Goal: Task Accomplishment & Management: Manage account settings

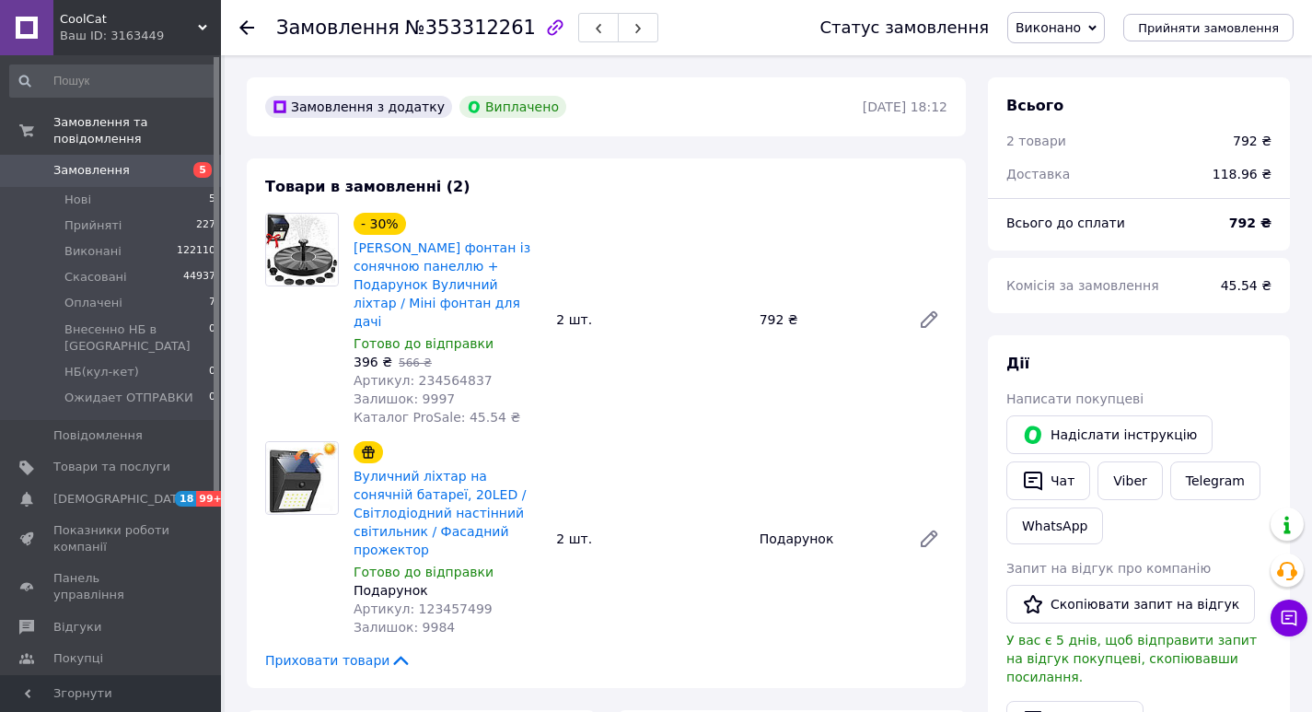
click at [177, 25] on span "CoolCat" at bounding box center [129, 19] width 138 height 17
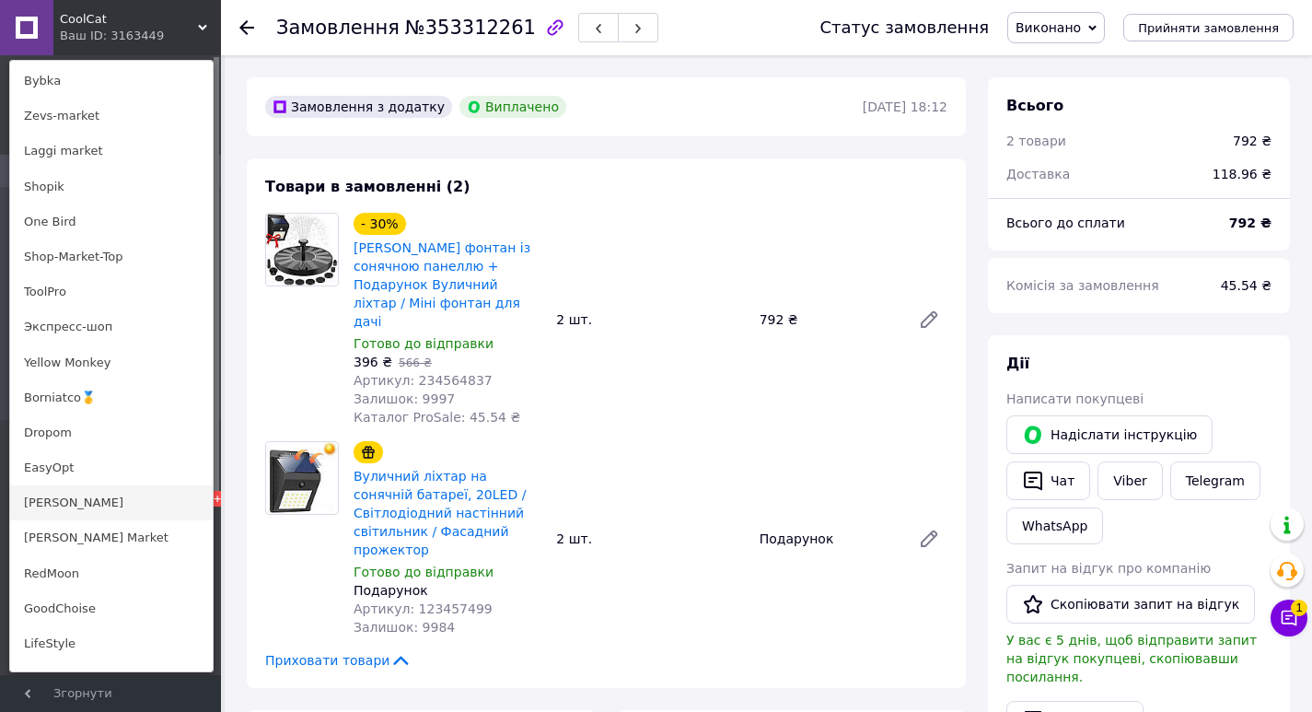
scroll to position [1197, 0]
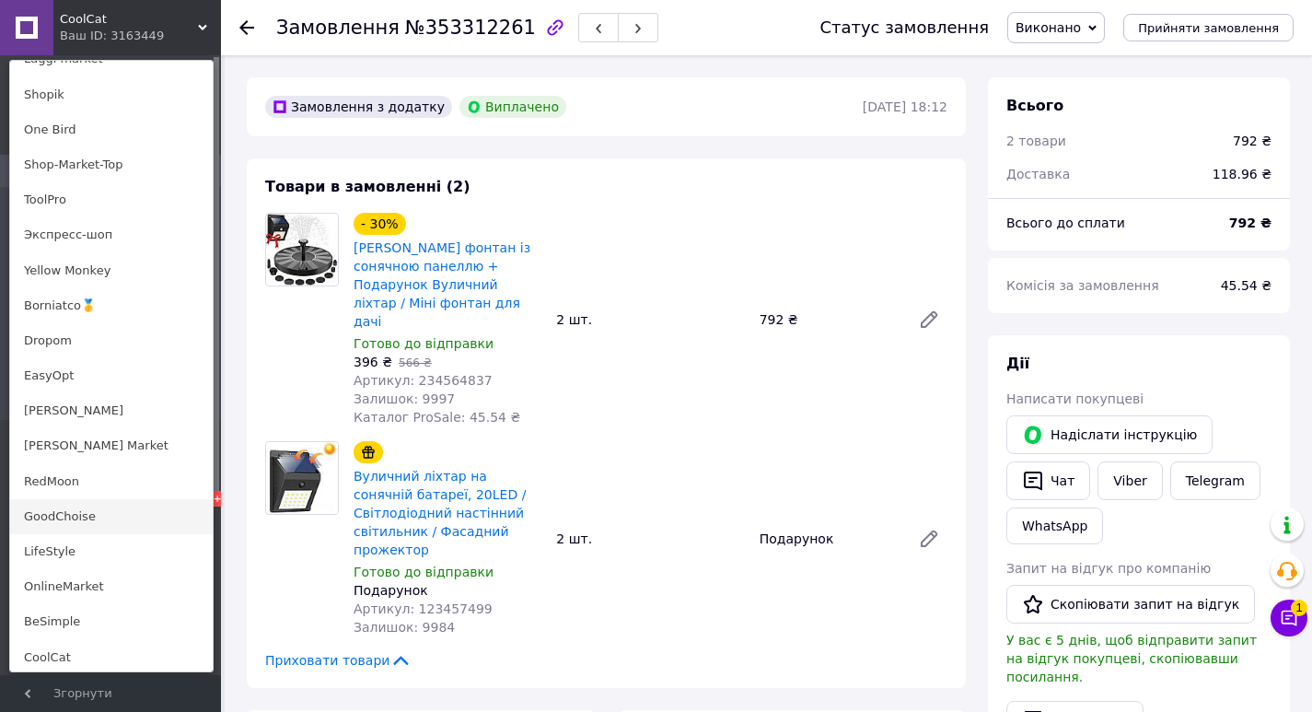
click at [106, 517] on link "GoodChoise" at bounding box center [111, 516] width 203 height 35
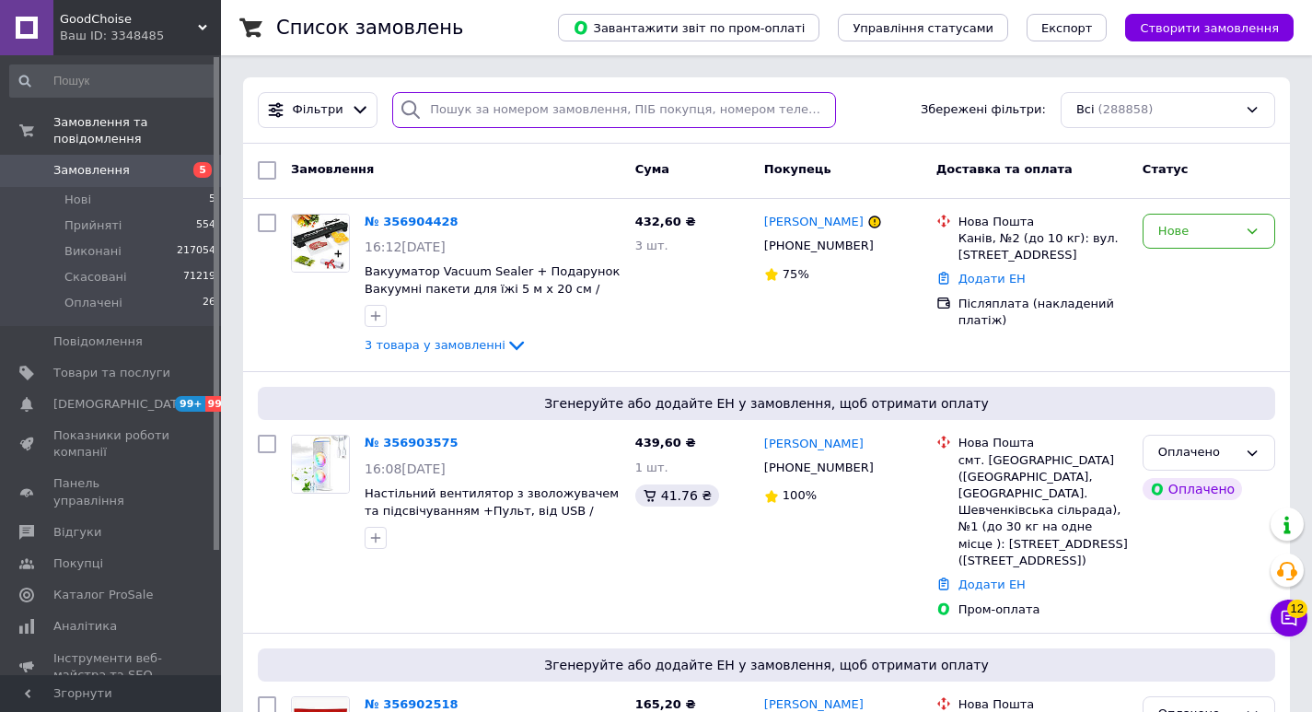
click at [525, 111] on input "search" at bounding box center [614, 110] width 444 height 36
paste input "353205297"
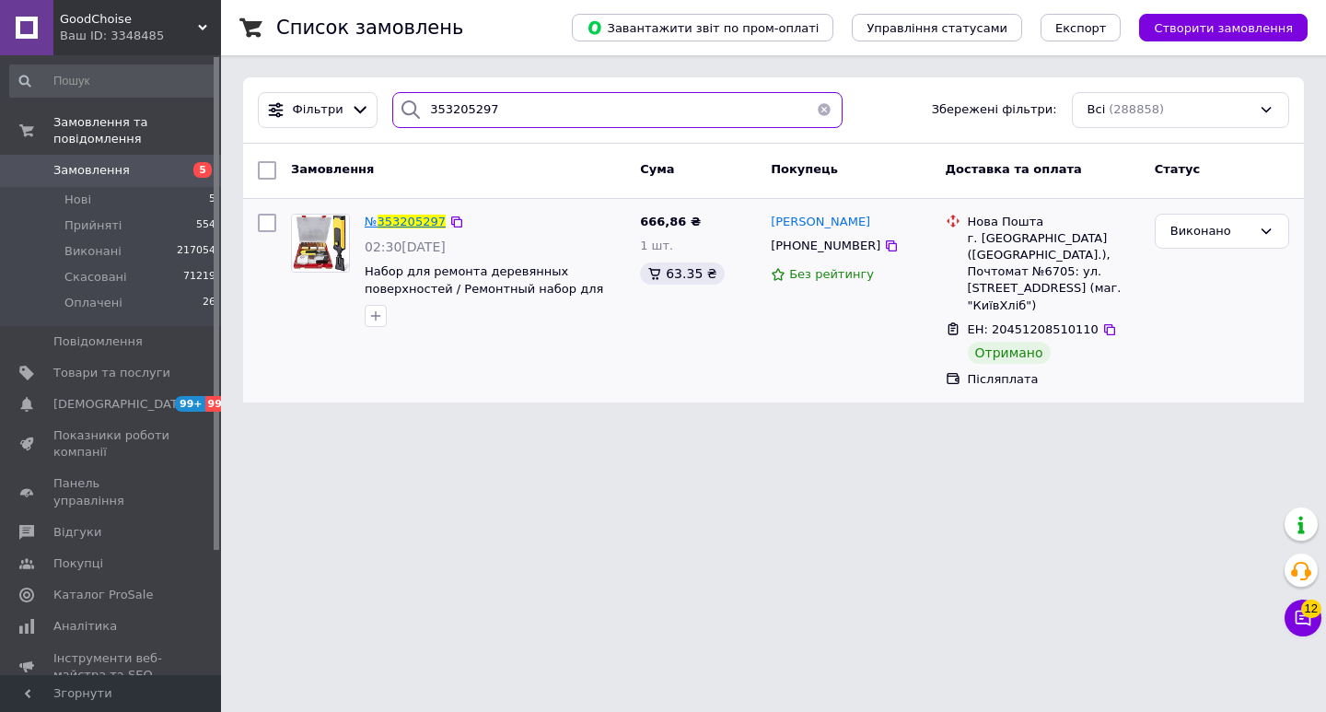
type input "353205297"
click at [400, 224] on span "353205297" at bounding box center [412, 222] width 68 height 14
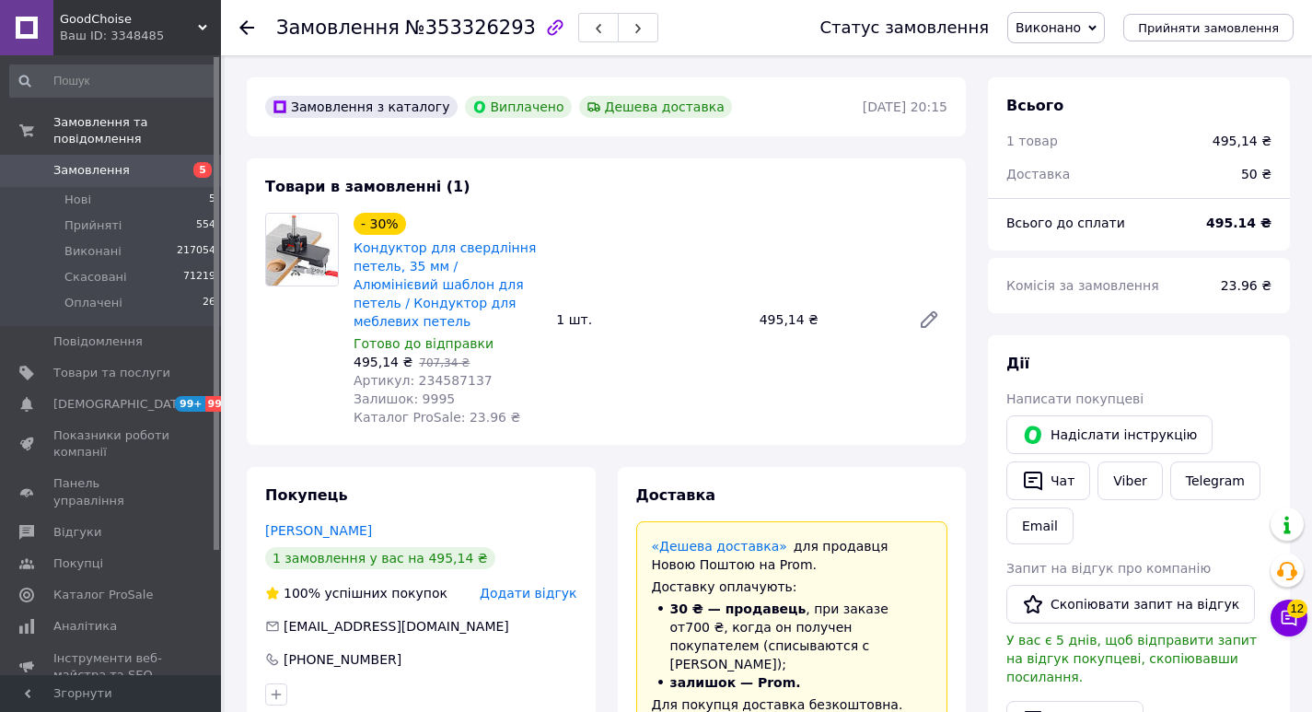
scroll to position [63, 0]
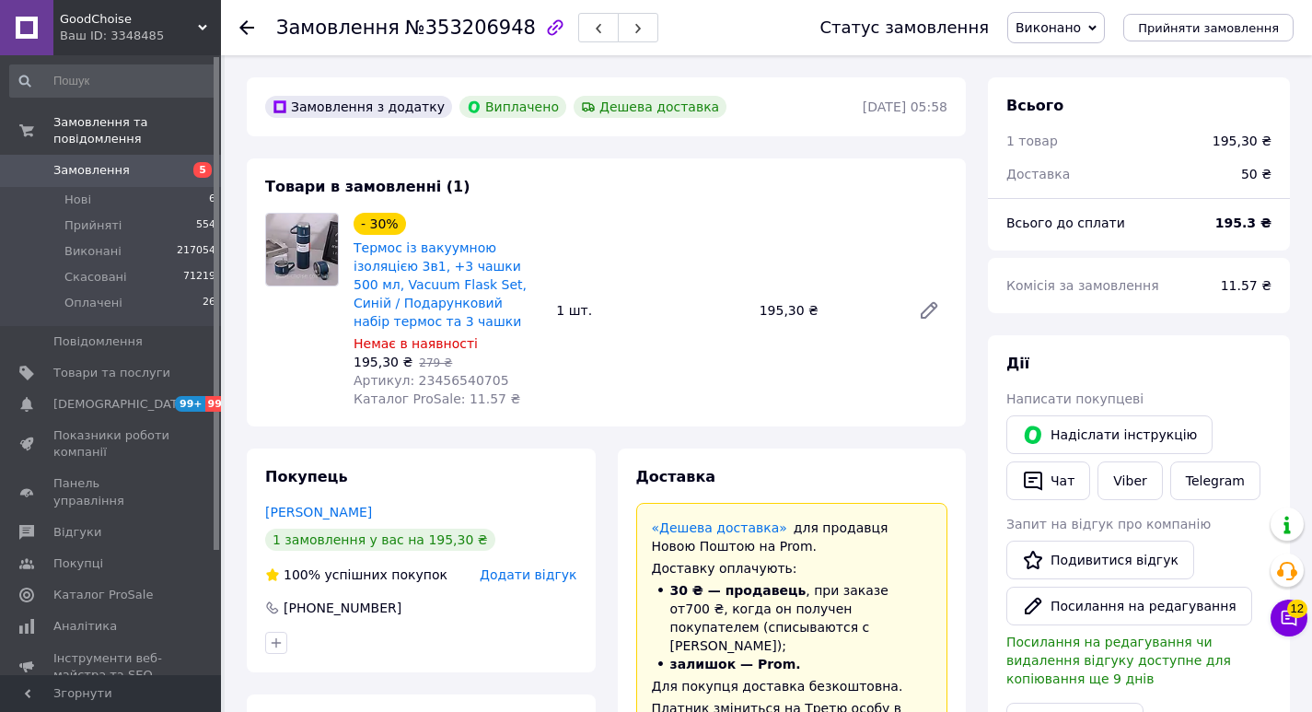
scroll to position [151, 0]
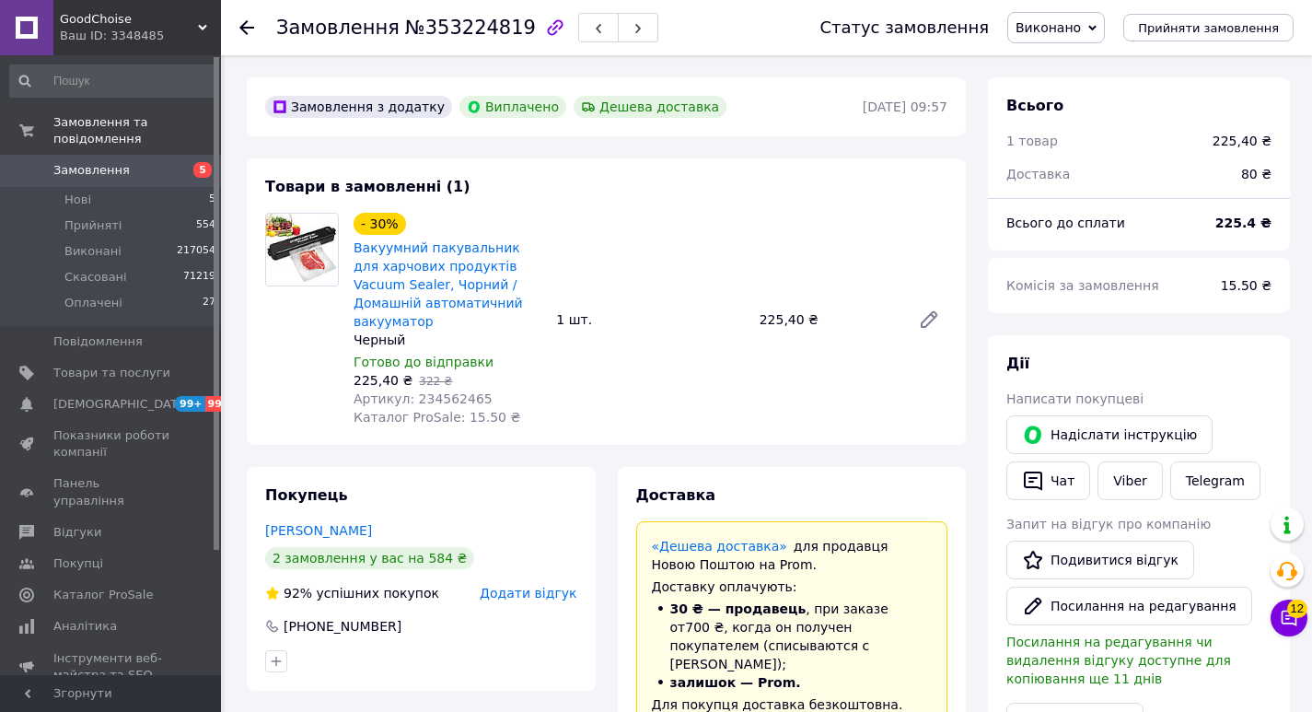
scroll to position [15, 0]
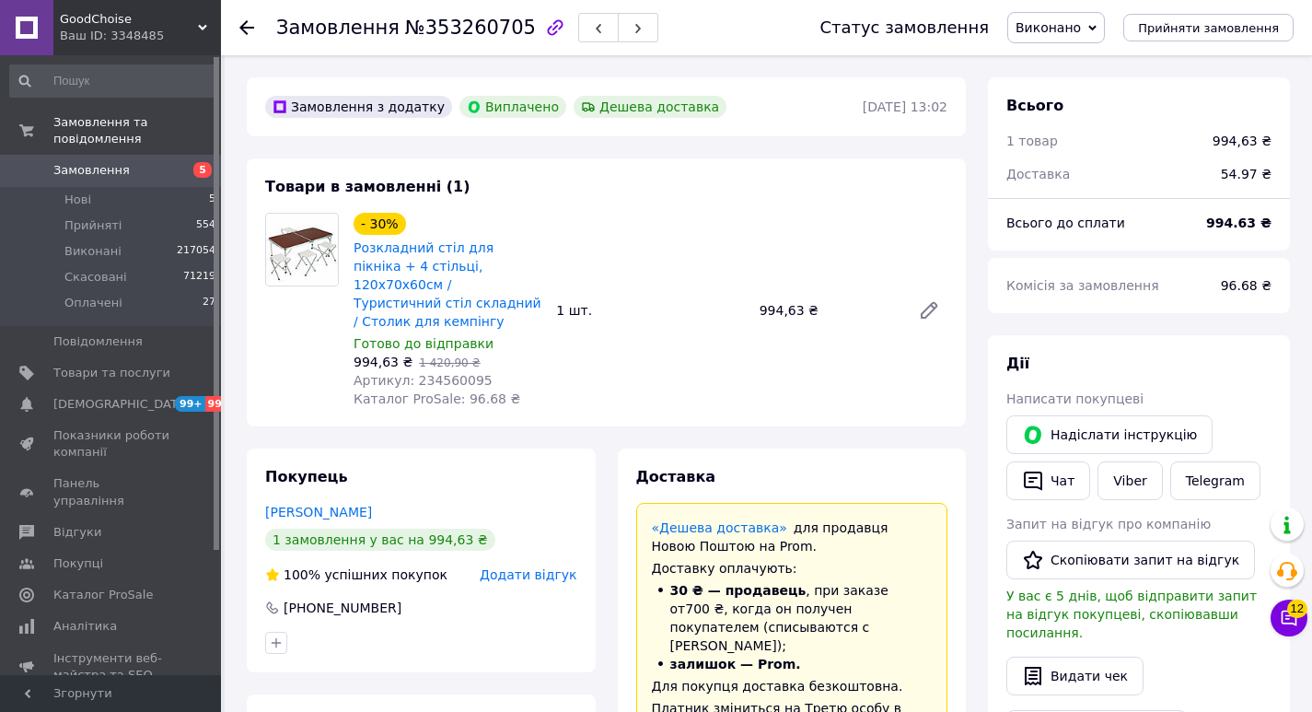
scroll to position [151, 0]
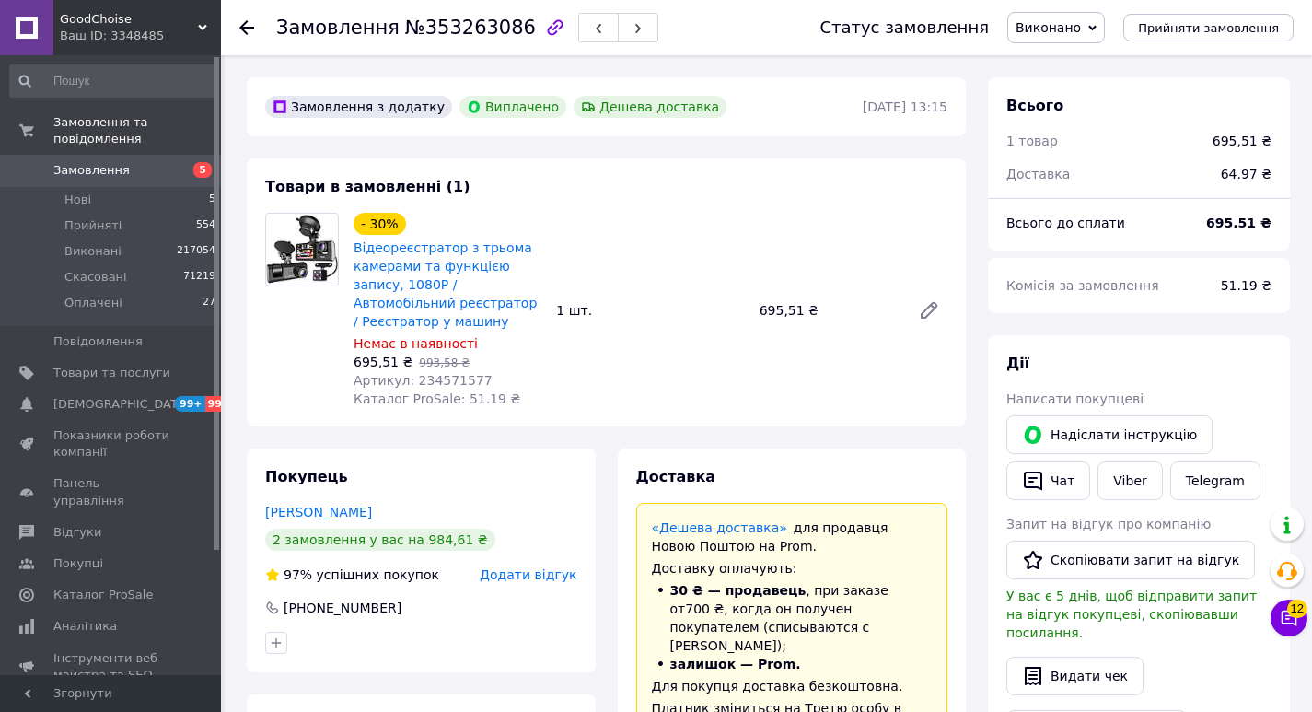
scroll to position [313, 0]
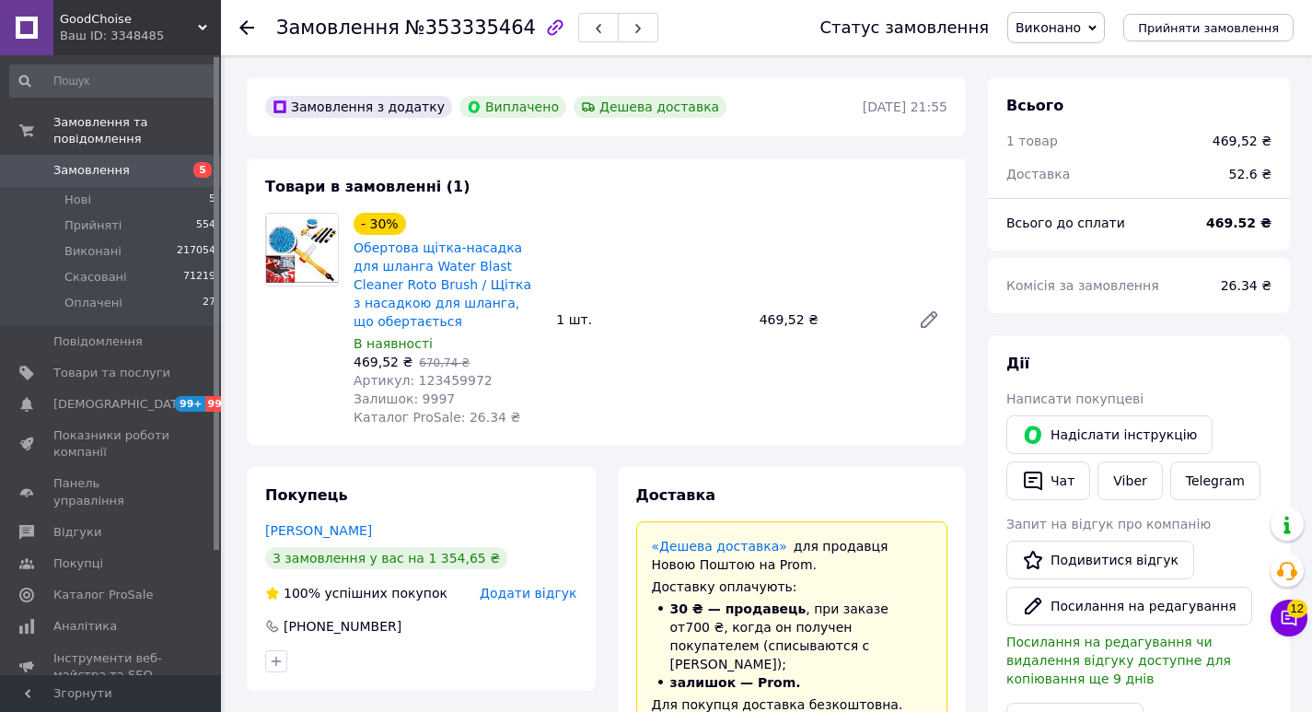
scroll to position [59, 0]
